Goal: Check status: Check status

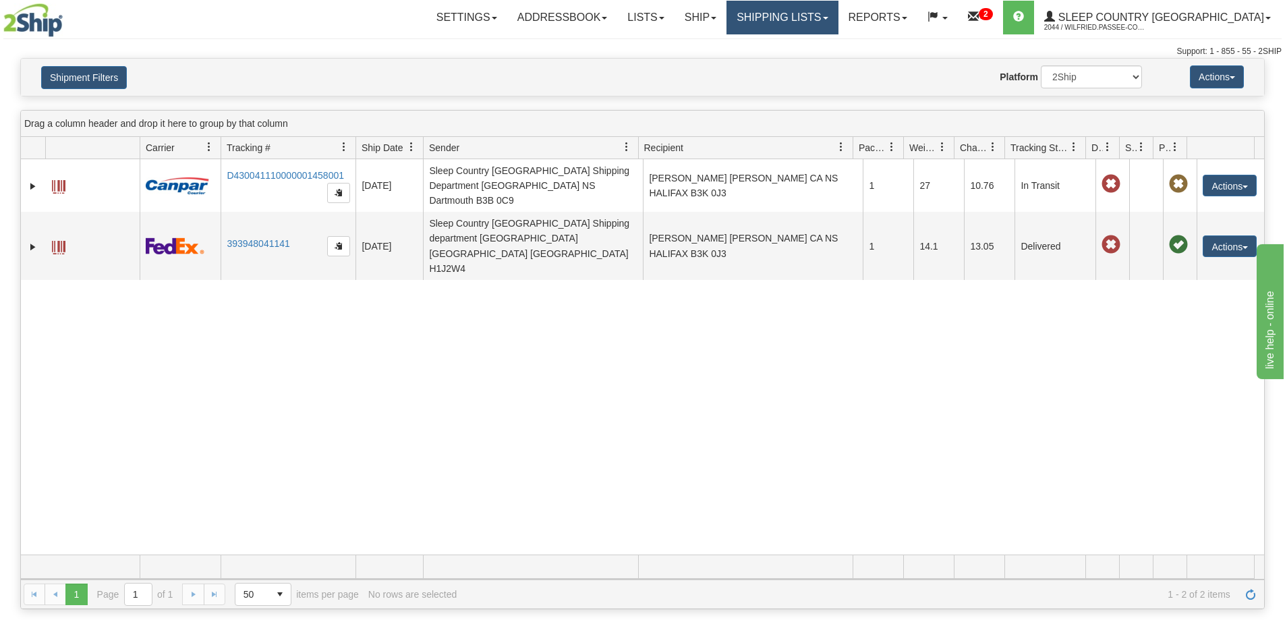
click at [838, 20] on link "Shipping lists" at bounding box center [782, 18] width 111 height 34
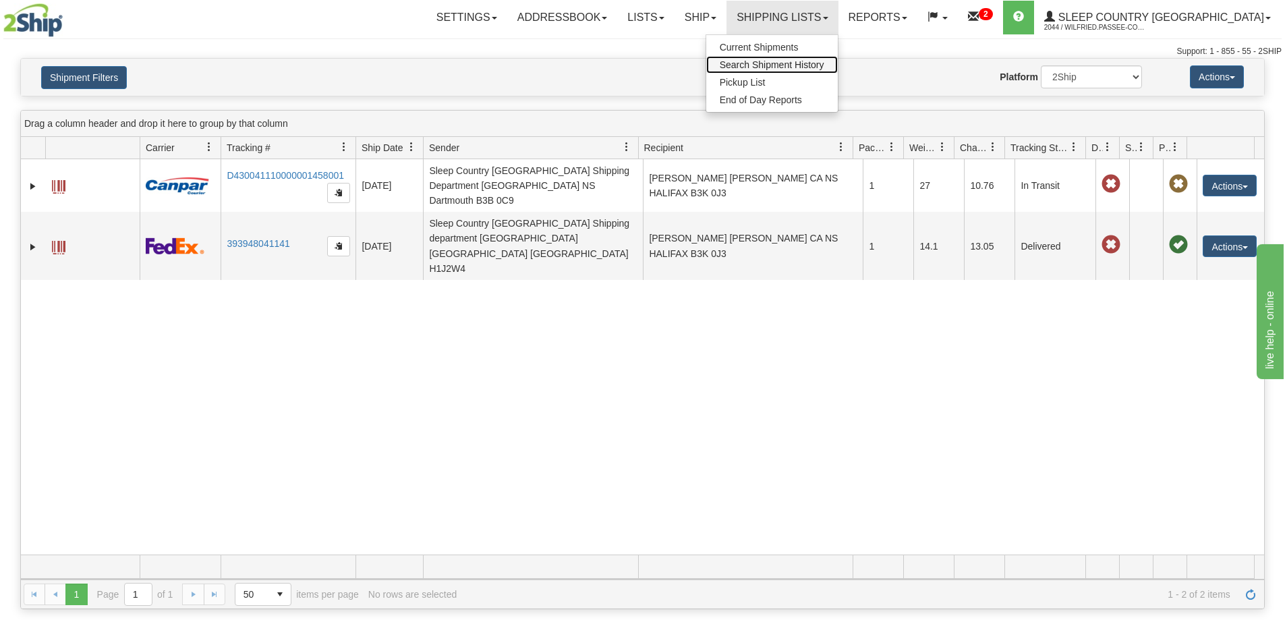
click at [824, 63] on span "Search Shipment History" at bounding box center [772, 64] width 105 height 11
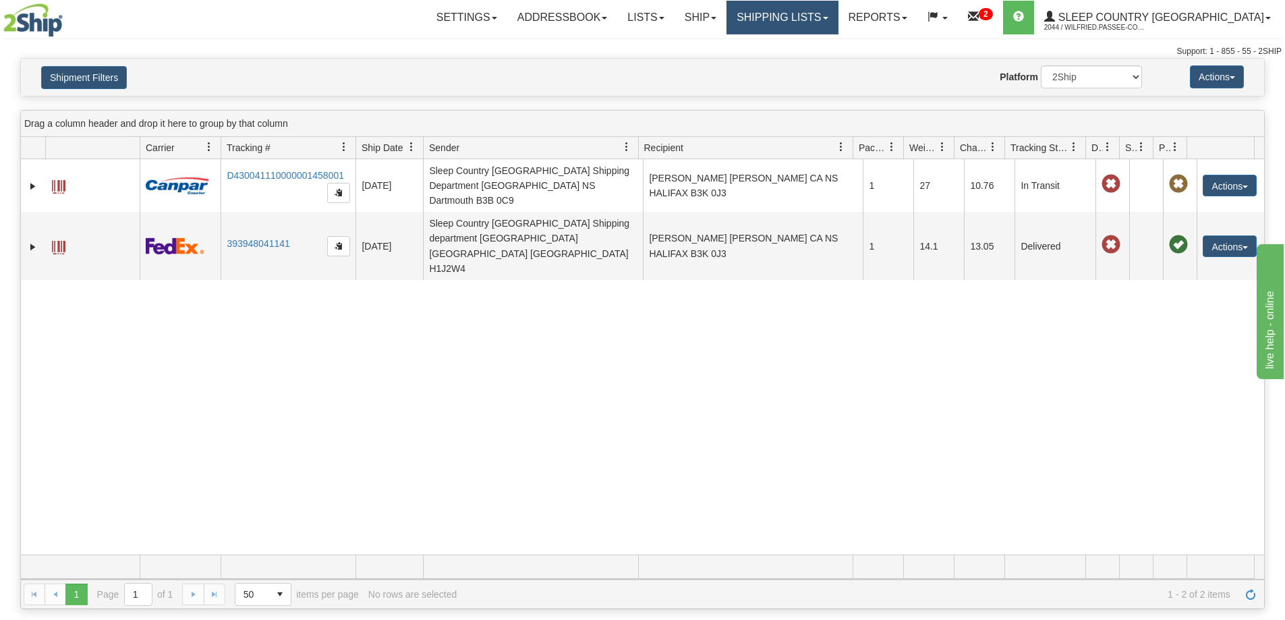
click at [838, 13] on link "Shipping lists" at bounding box center [782, 18] width 111 height 34
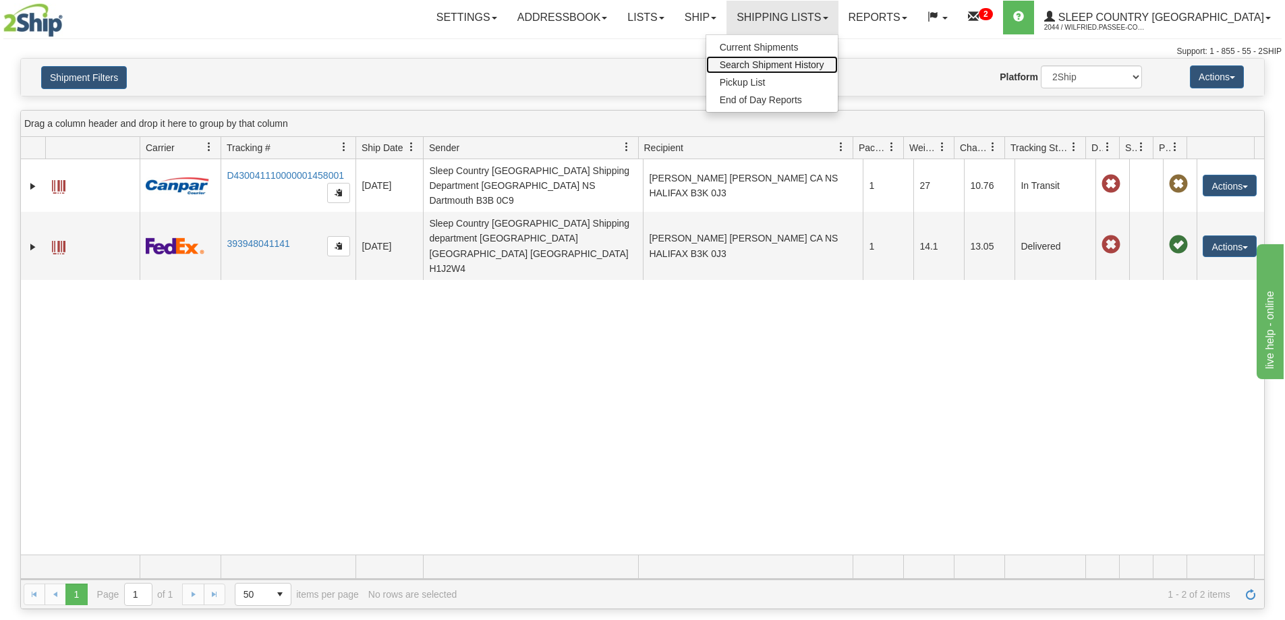
click at [836, 71] on link "Search Shipment History" at bounding box center [772, 65] width 132 height 18
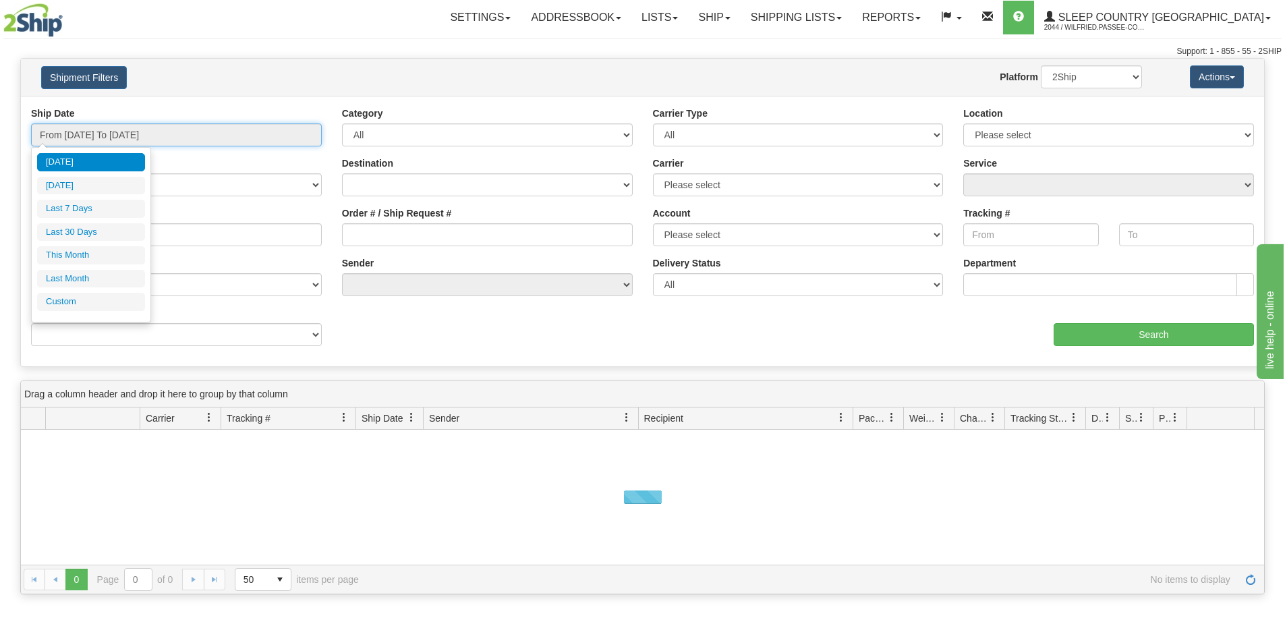
click at [148, 125] on input "From 10/13/2025 To 10/14/2025" at bounding box center [176, 134] width 291 height 23
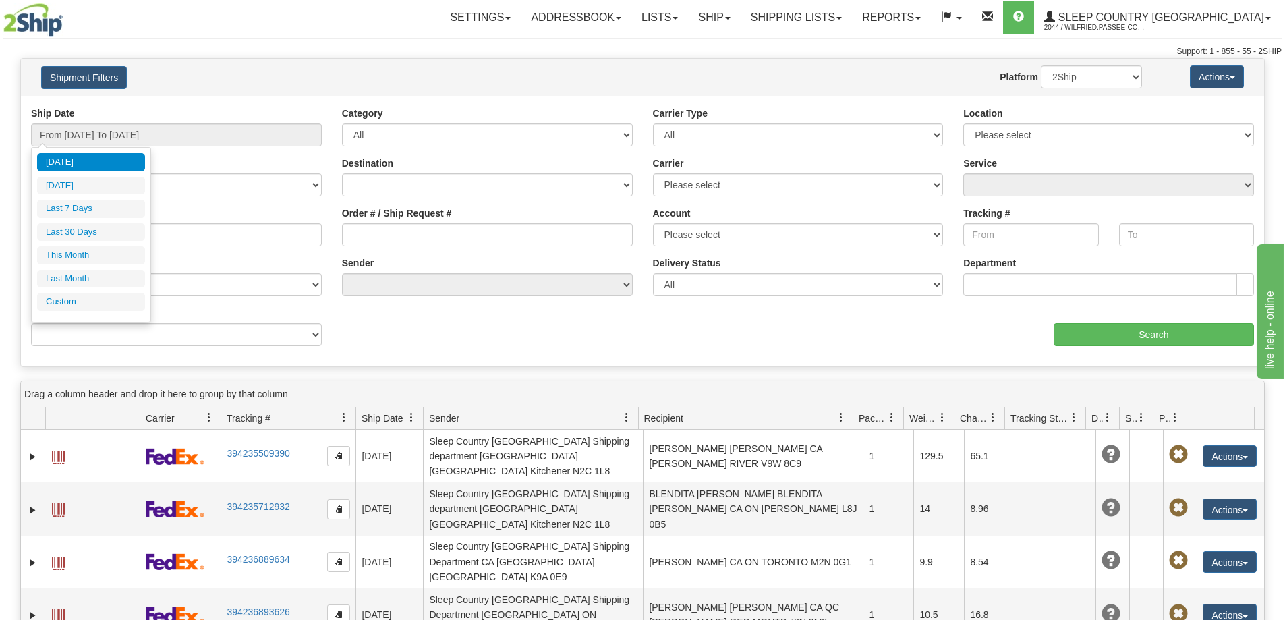
drag, startPoint x: 104, startPoint y: 232, endPoint x: 339, endPoint y: 223, distance: 235.0
click at [105, 232] on li "Last 30 Days" at bounding box center [91, 232] width 108 height 18
type input "From [DATE] To [DATE]"
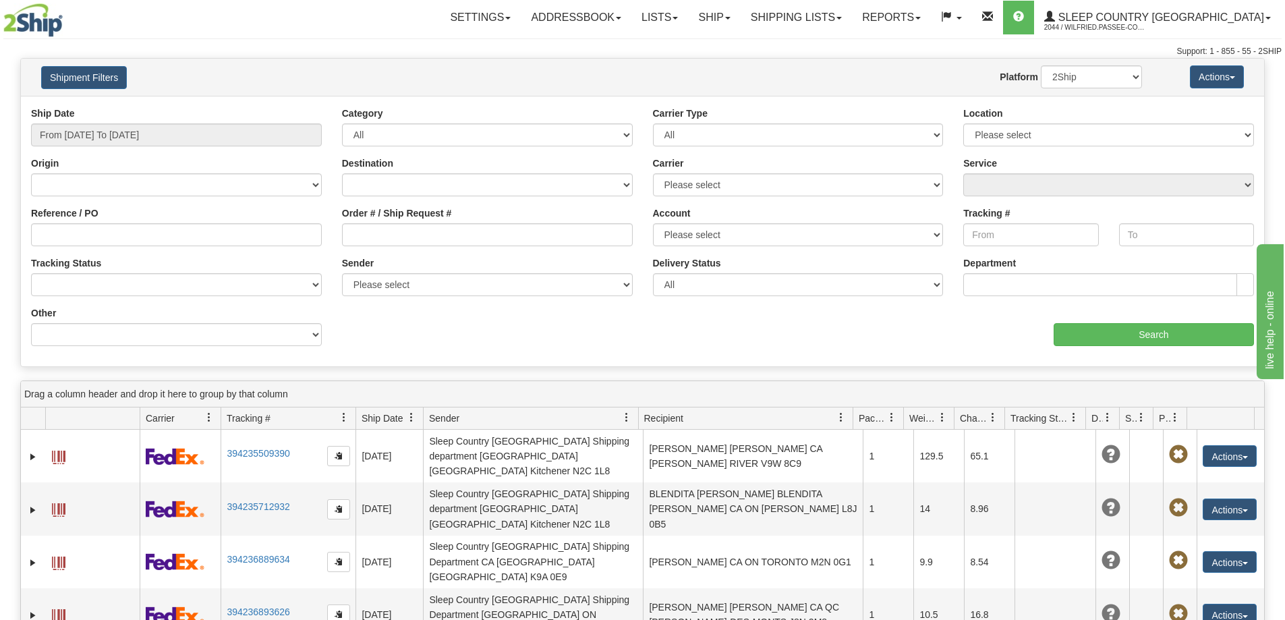
click at [370, 223] on div "Order # / Ship Request #" at bounding box center [487, 226] width 291 height 40
click at [376, 230] on input "Order # / Ship Request #" at bounding box center [487, 234] width 291 height 23
paste input "9002I161501"
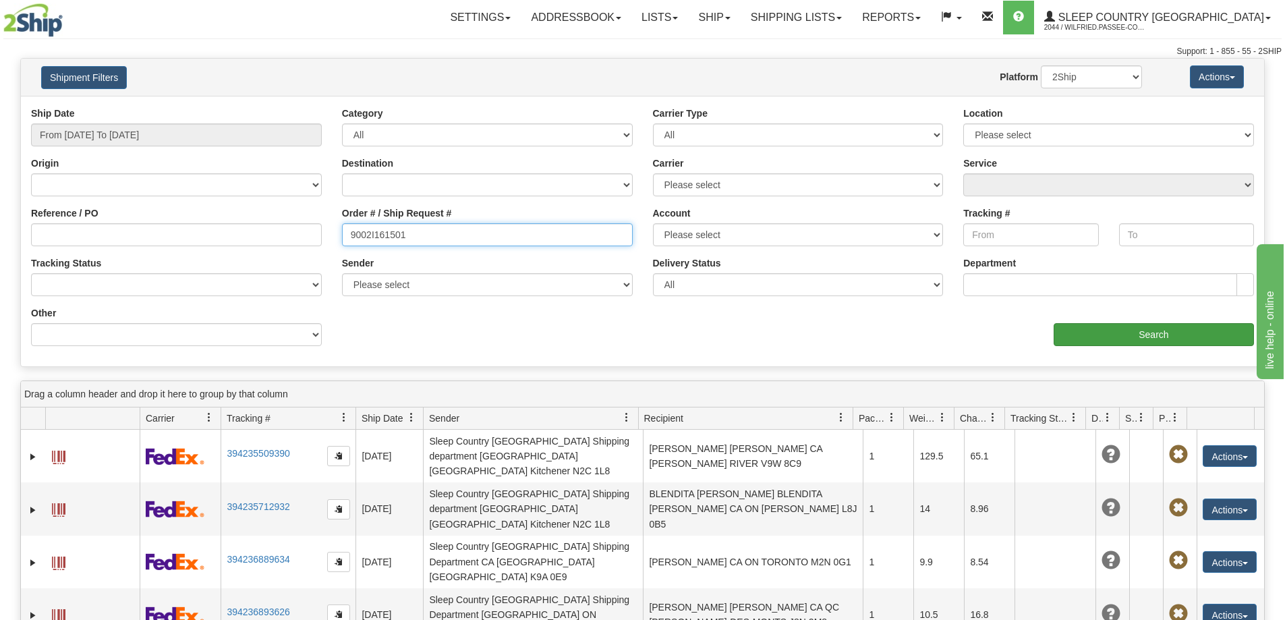
type input "9002I161501"
click at [1080, 334] on input "Search" at bounding box center [1154, 334] width 200 height 23
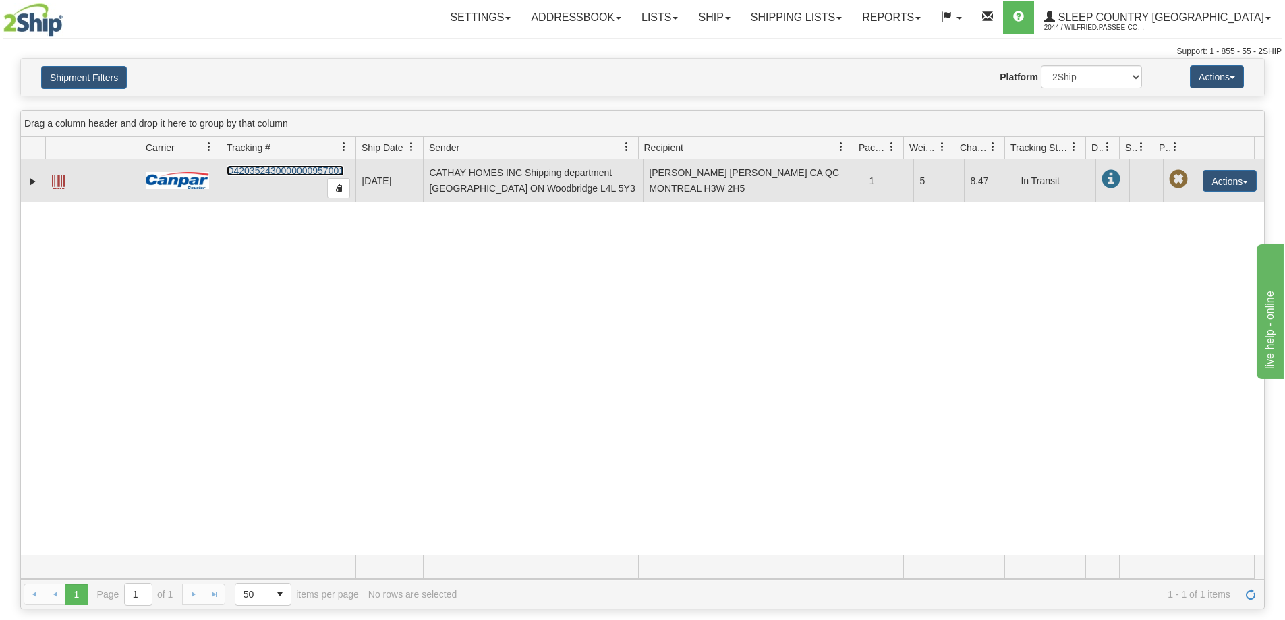
click at [281, 171] on link "D420352430000000957001" at bounding box center [285, 170] width 117 height 11
